Goal: Check status: Check status

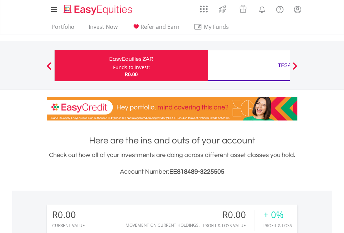
scroll to position [67, 109]
click at [113, 66] on div "Funds to invest:" at bounding box center [131, 67] width 37 height 7
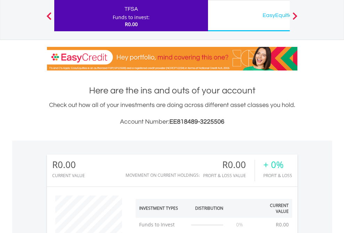
click at [249, 16] on div "EasyEquities USD" at bounding box center [284, 15] width 145 height 10
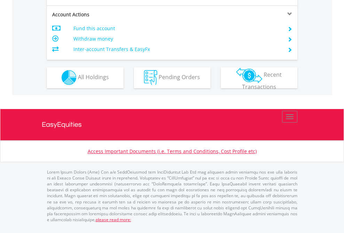
scroll to position [593, 0]
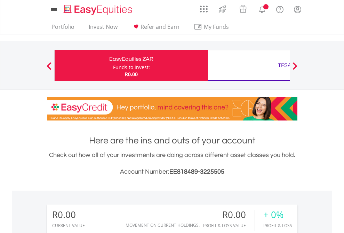
scroll to position [67, 109]
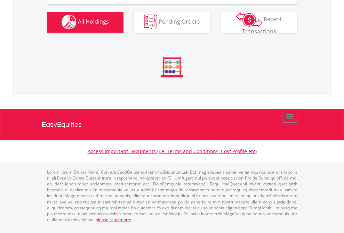
scroll to position [688, 0]
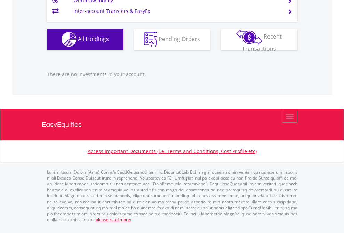
scroll to position [67, 109]
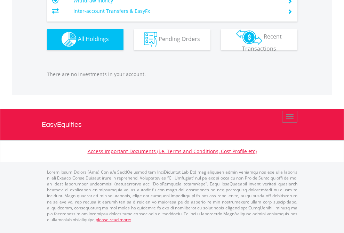
scroll to position [67, 109]
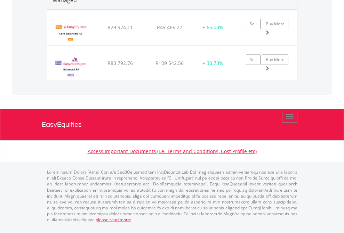
scroll to position [828, 0]
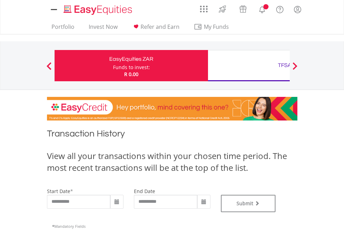
type input "**********"
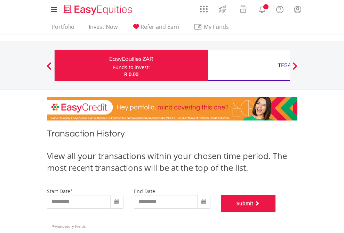
click at [276, 212] on button "Submit" at bounding box center [248, 203] width 55 height 17
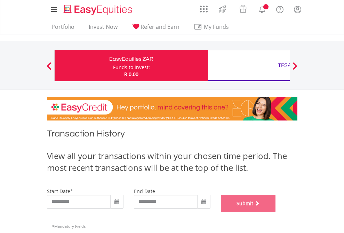
scroll to position [282, 0]
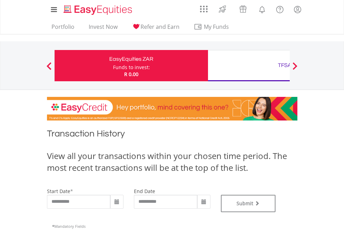
click at [249, 66] on div "TFSA" at bounding box center [284, 65] width 145 height 10
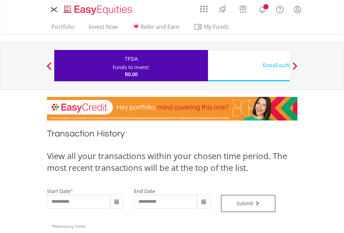
type input "**********"
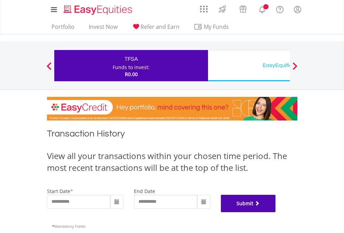
click at [276, 212] on button "Submit" at bounding box center [248, 203] width 55 height 17
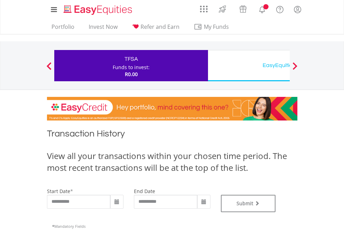
click at [249, 66] on div "EasyEquities USD" at bounding box center [284, 65] width 145 height 10
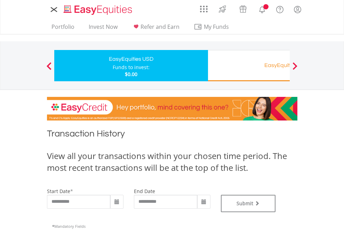
type input "**********"
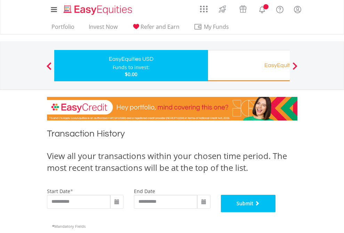
click at [276, 212] on button "Submit" at bounding box center [248, 203] width 55 height 17
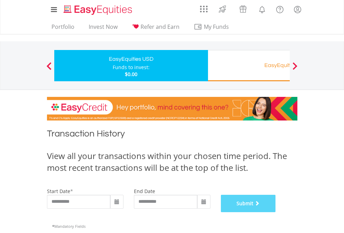
scroll to position [282, 0]
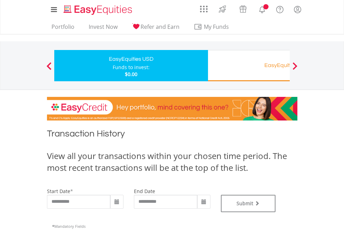
click at [249, 66] on div "EasyEquities RA" at bounding box center [284, 65] width 145 height 10
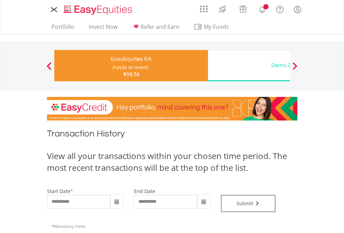
type input "**********"
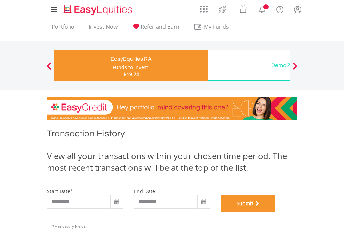
click at [276, 212] on button "Submit" at bounding box center [248, 203] width 55 height 17
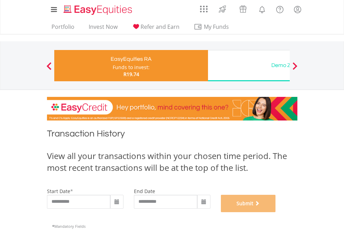
scroll to position [282, 0]
